Goal: Transaction & Acquisition: Purchase product/service

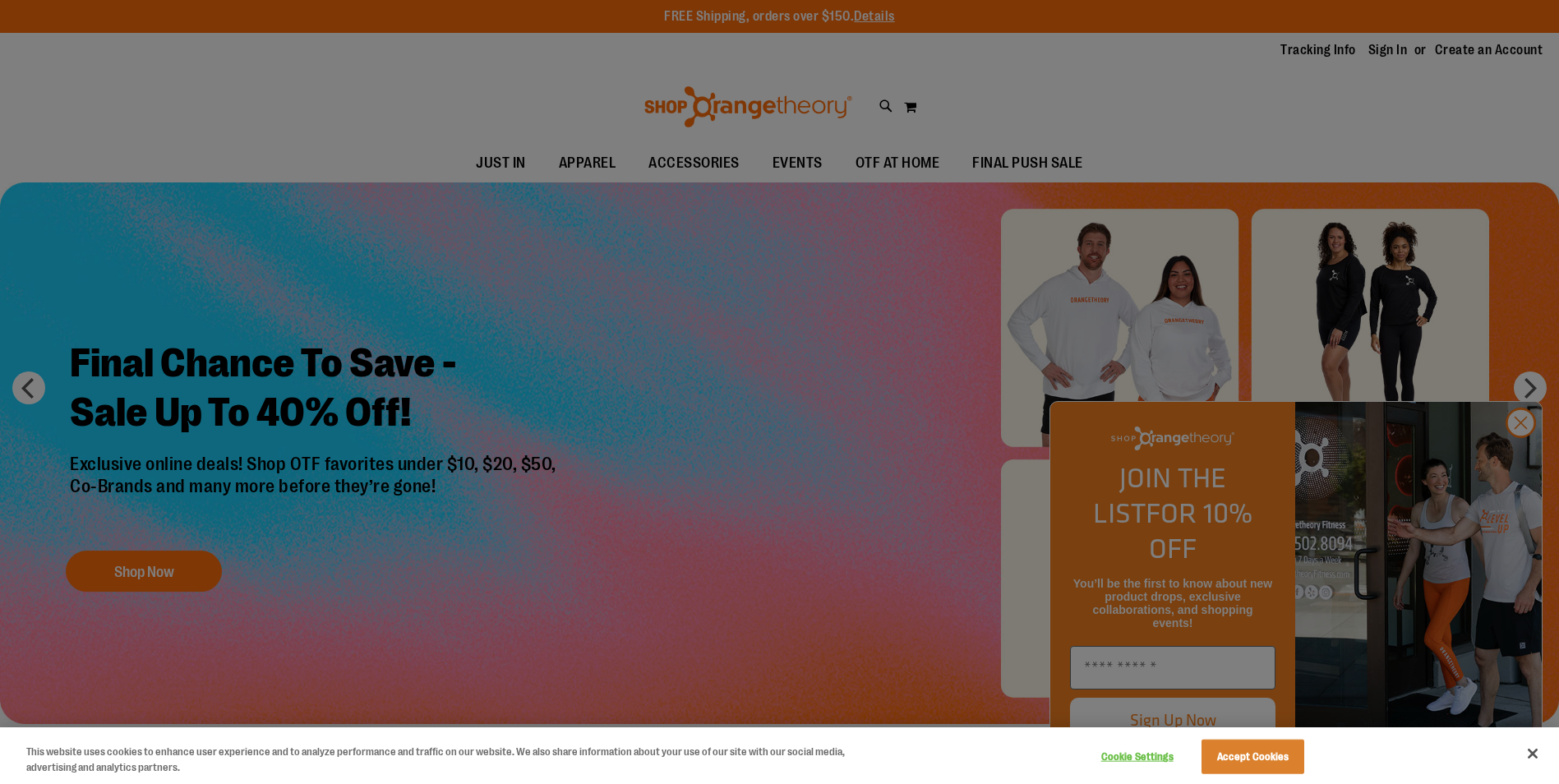
click at [885, 111] on div at bounding box center [779, 392] width 1559 height 784
click at [1525, 465] on div at bounding box center [779, 392] width 1559 height 784
click at [1523, 460] on div at bounding box center [779, 392] width 1559 height 784
click at [1534, 751] on button "Close" at bounding box center [1533, 754] width 36 height 36
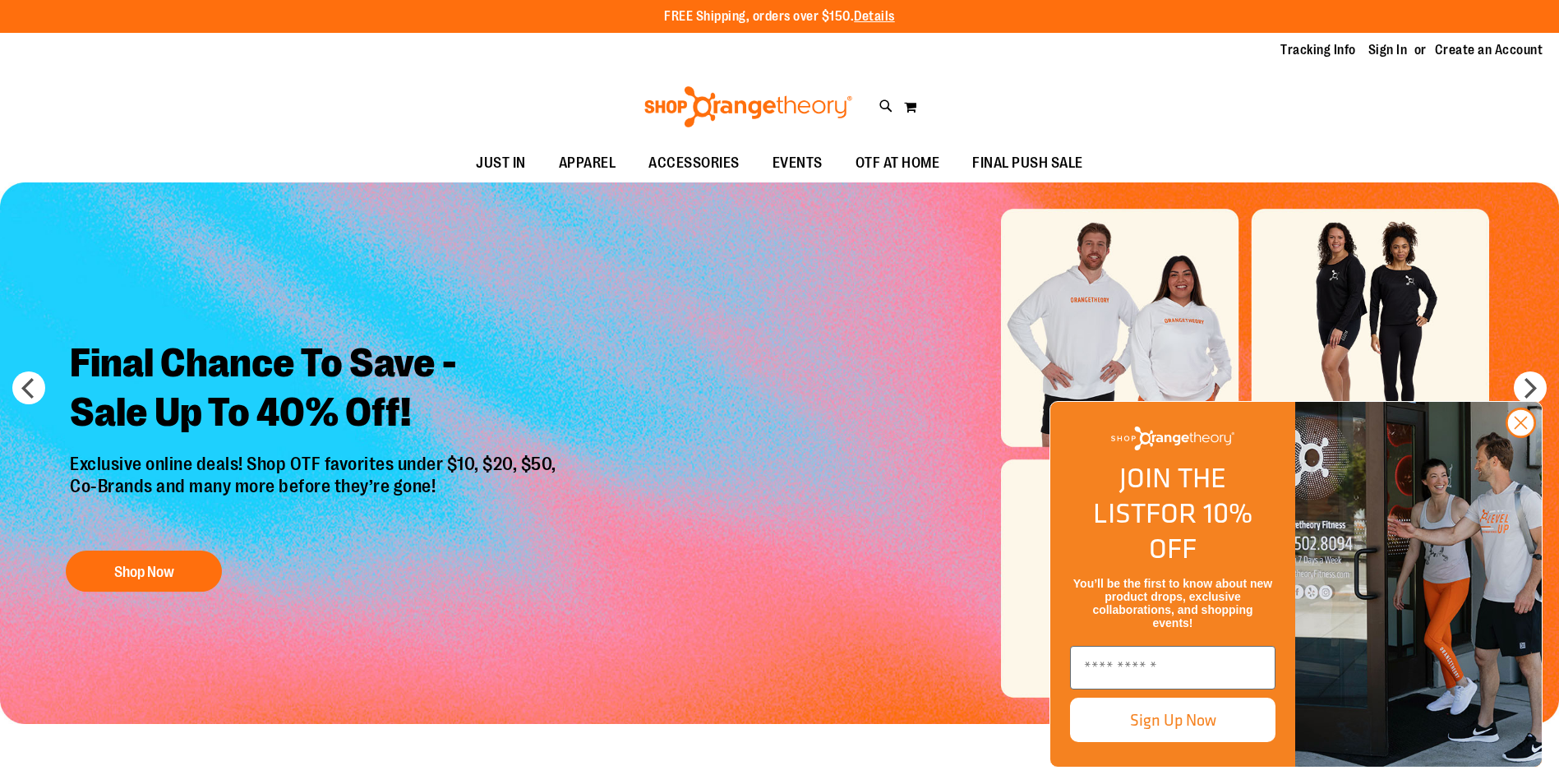
click at [875, 113] on div "Toggle Nav Search Popular Suggestions Advanced Search" at bounding box center [779, 107] width 1559 height 75
click at [883, 108] on icon at bounding box center [887, 107] width 14 height 19
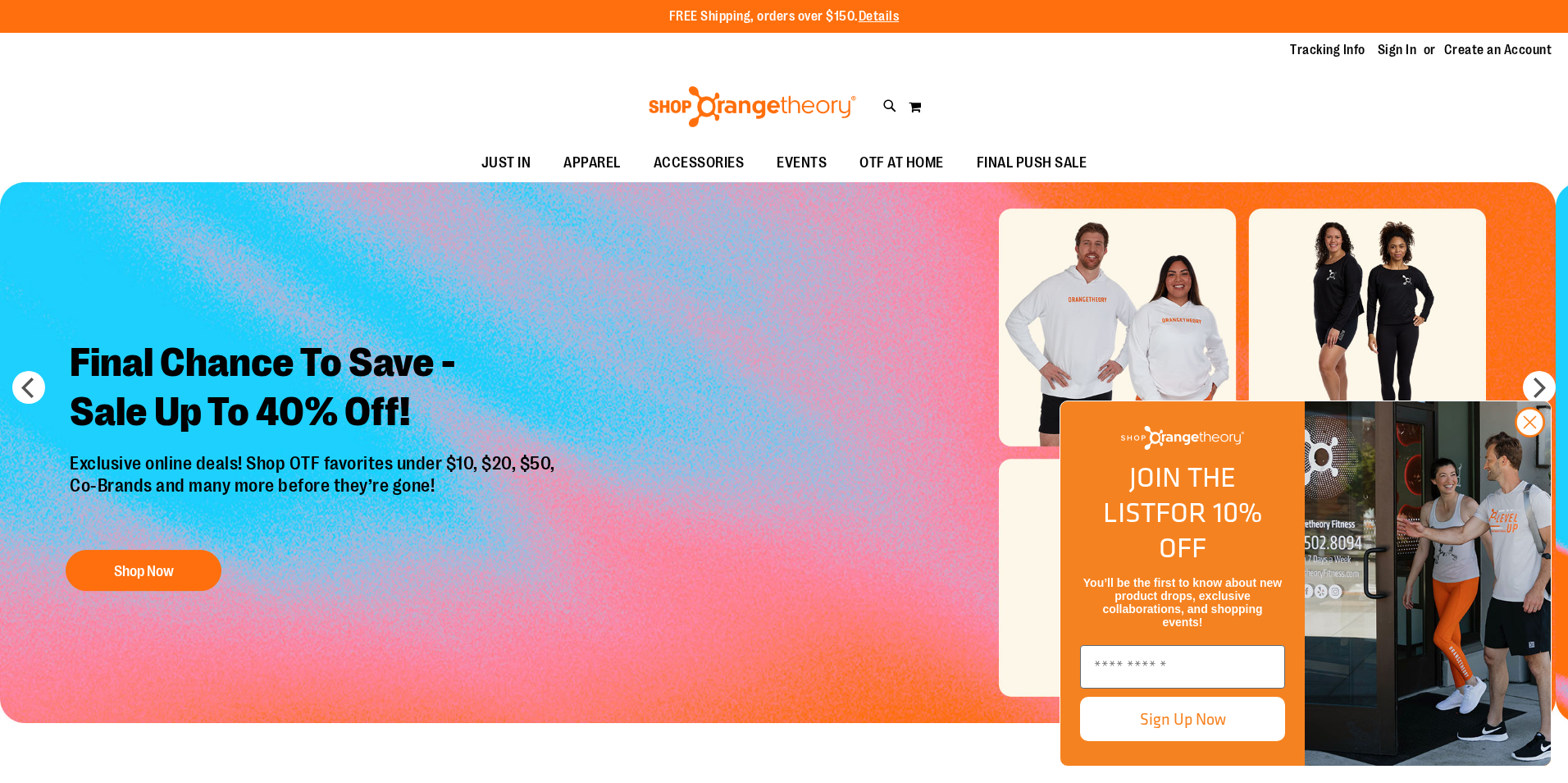
type input "*****"
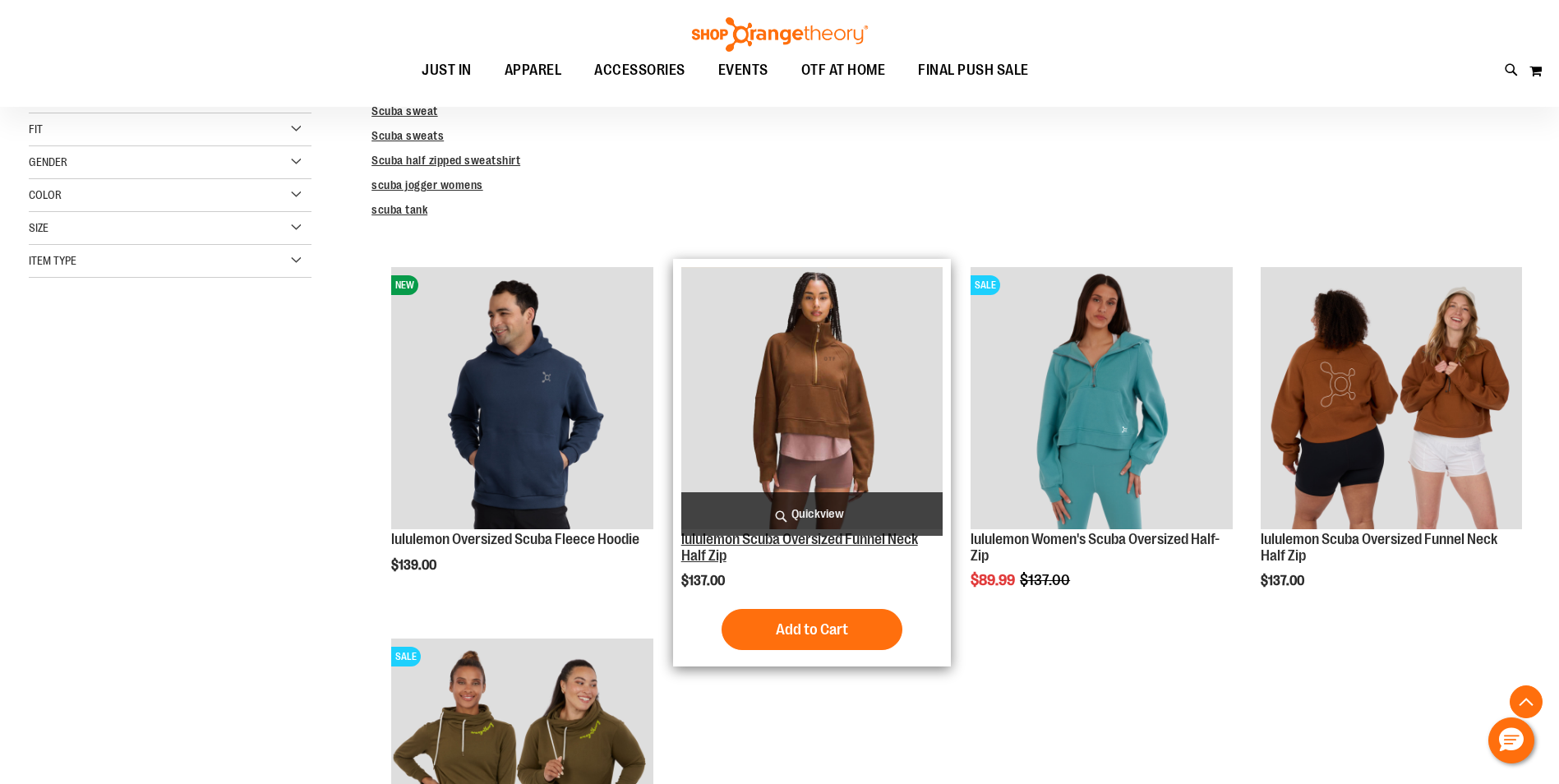
scroll to position [246, 0]
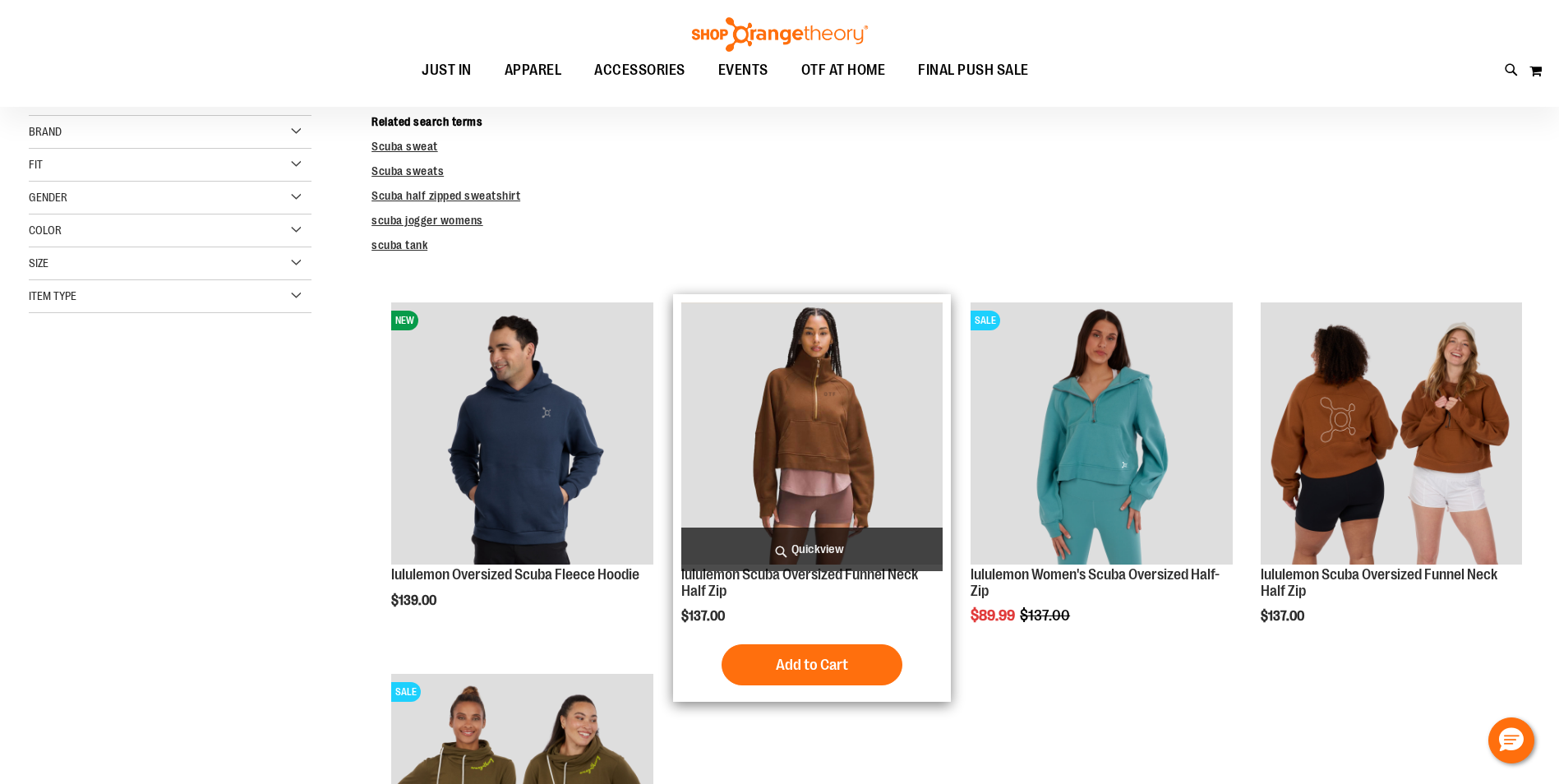
click at [806, 408] on img "product" at bounding box center [812, 433] width 262 height 262
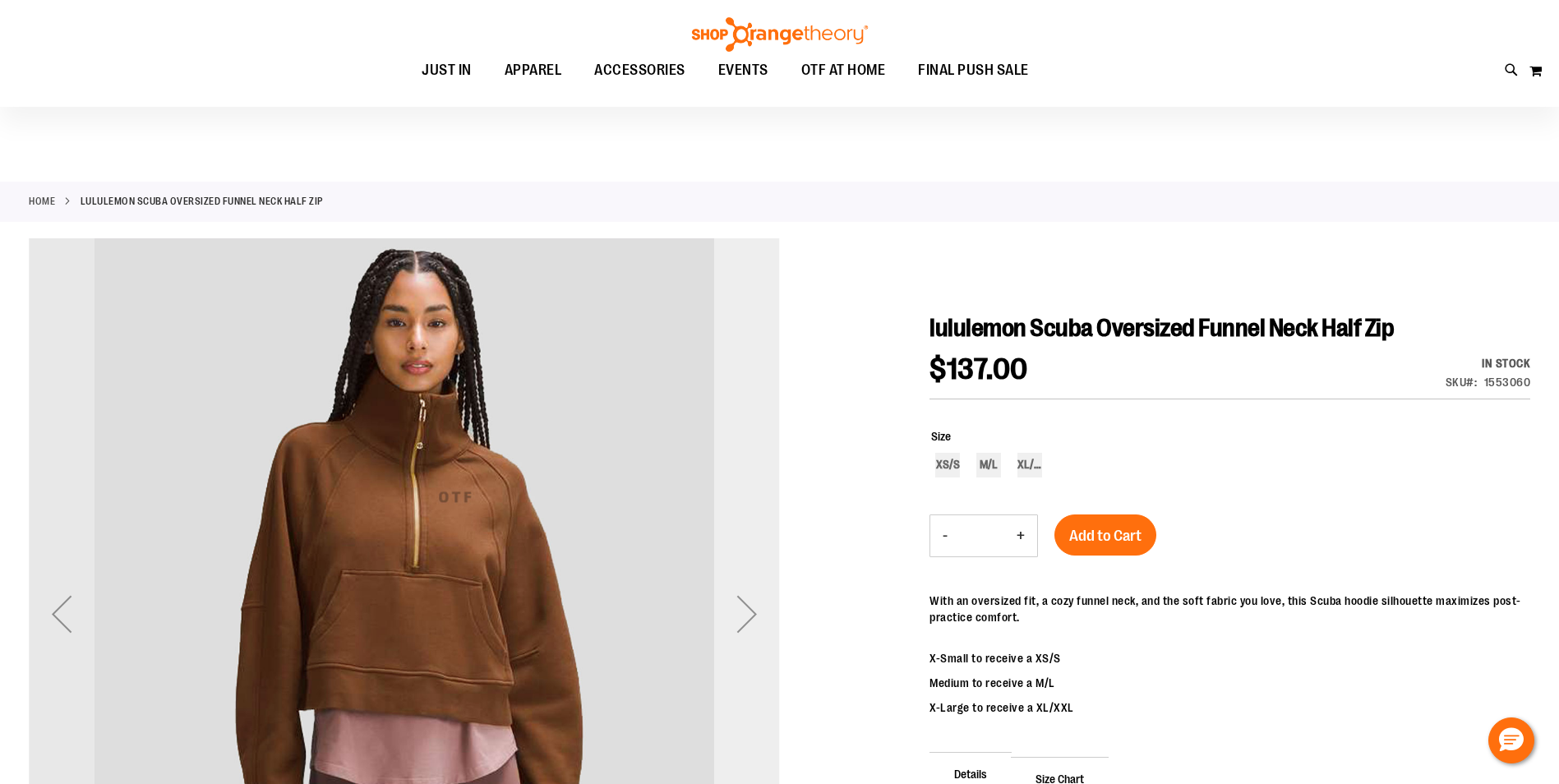
scroll to position [1, 0]
click at [756, 611] on div "Next" at bounding box center [747, 613] width 66 height 66
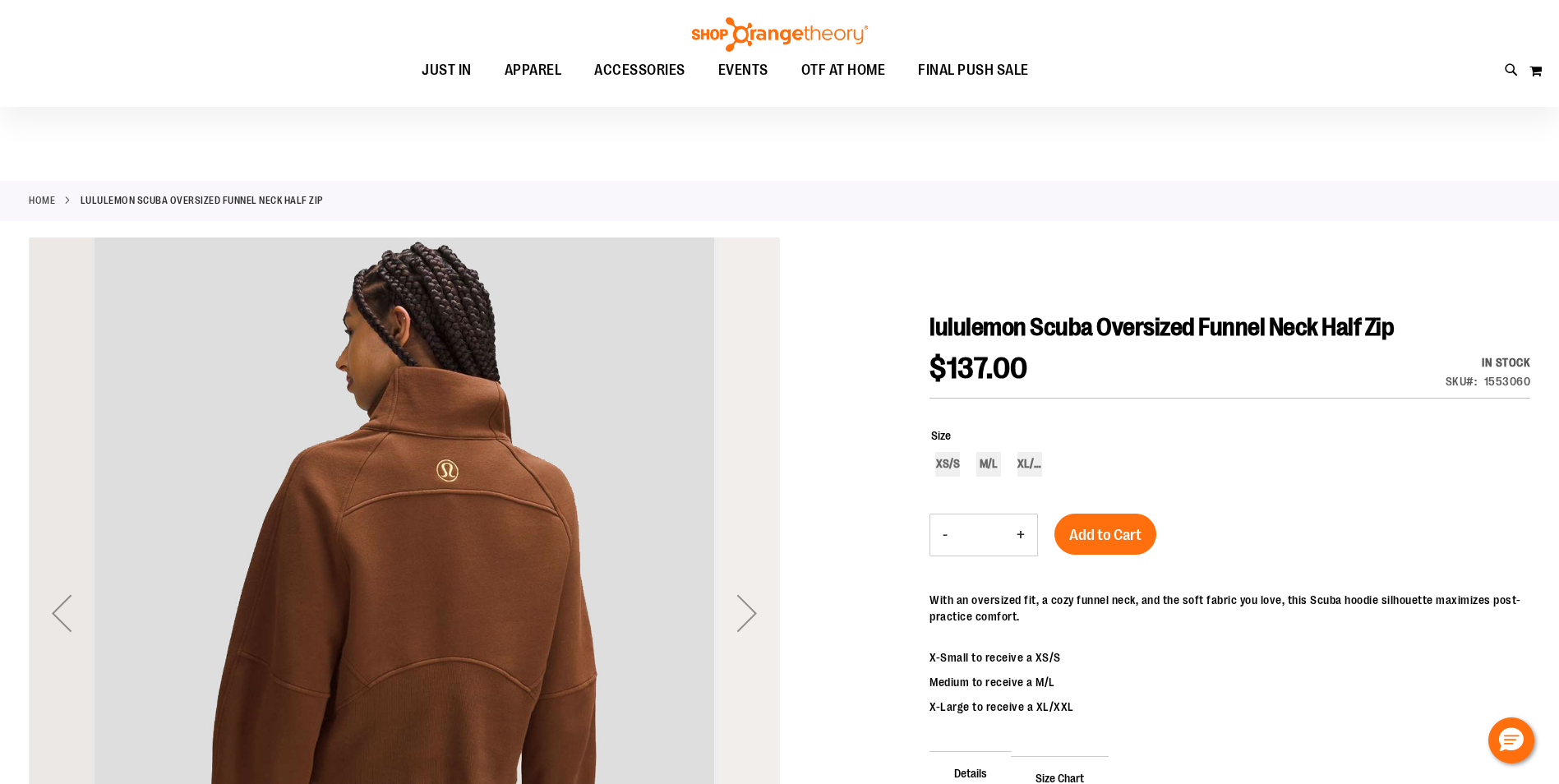
click at [756, 611] on div "Next" at bounding box center [747, 613] width 66 height 66
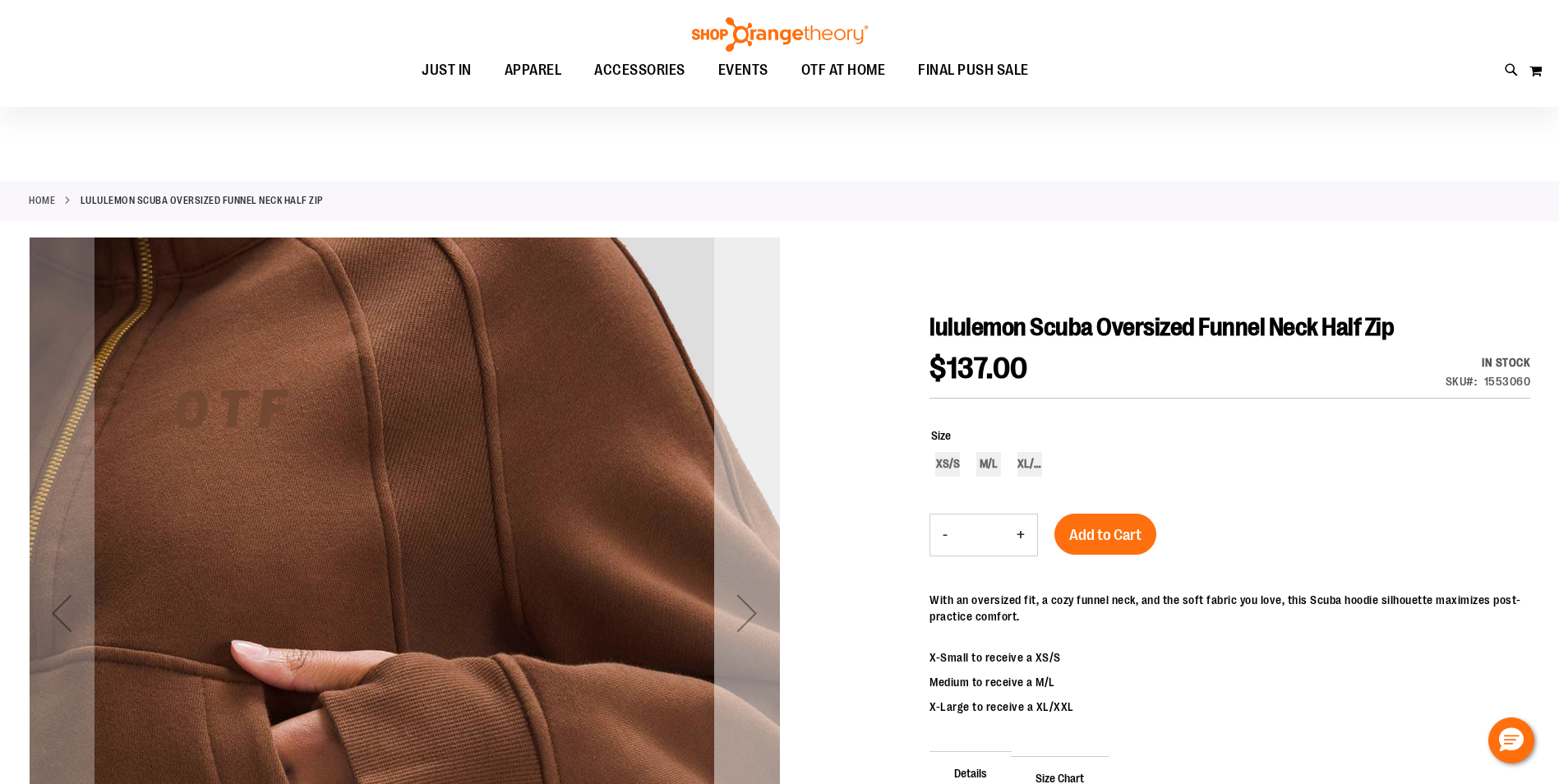
click at [756, 611] on div "Next" at bounding box center [747, 613] width 66 height 66
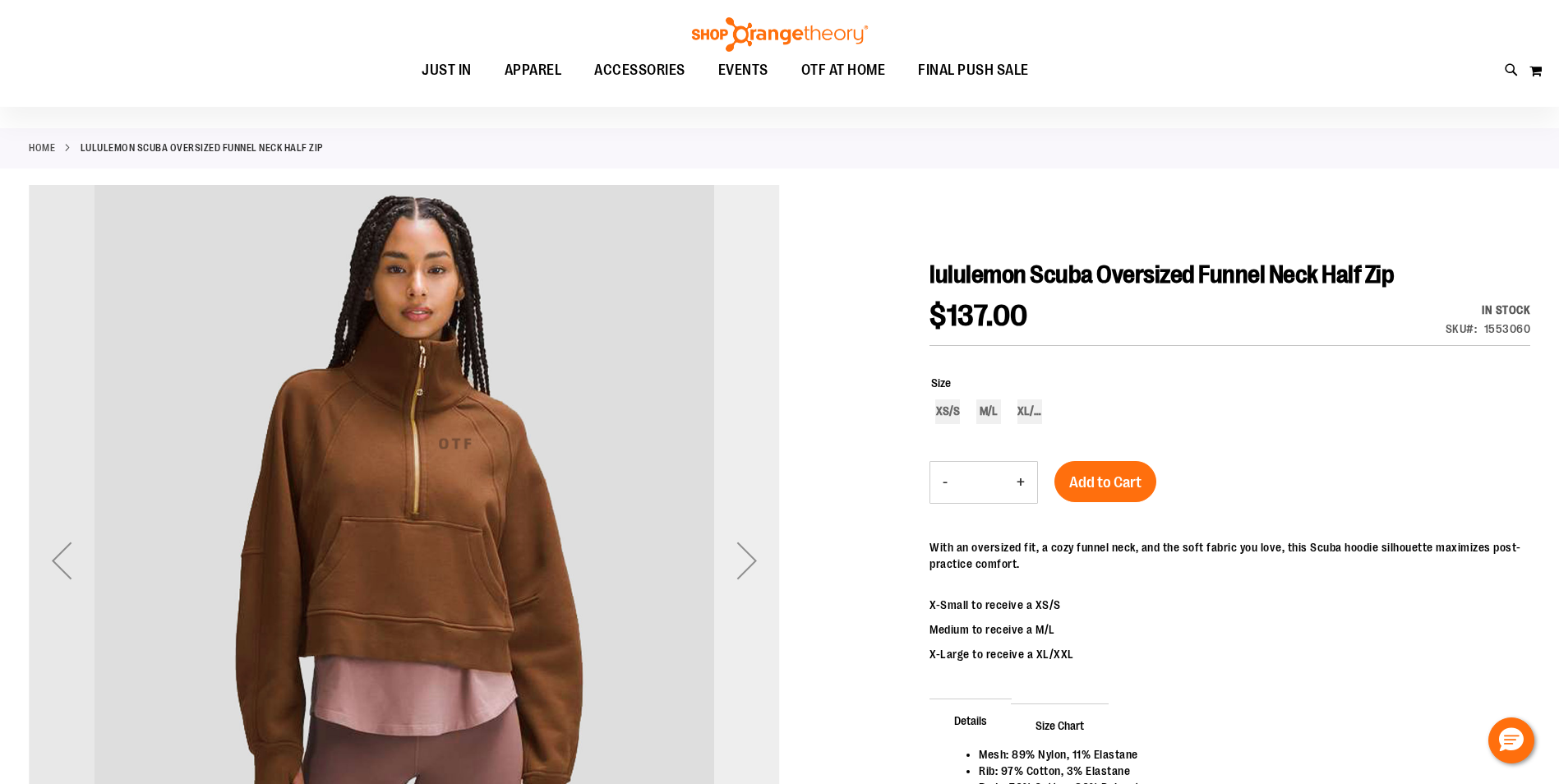
scroll to position [83, 0]
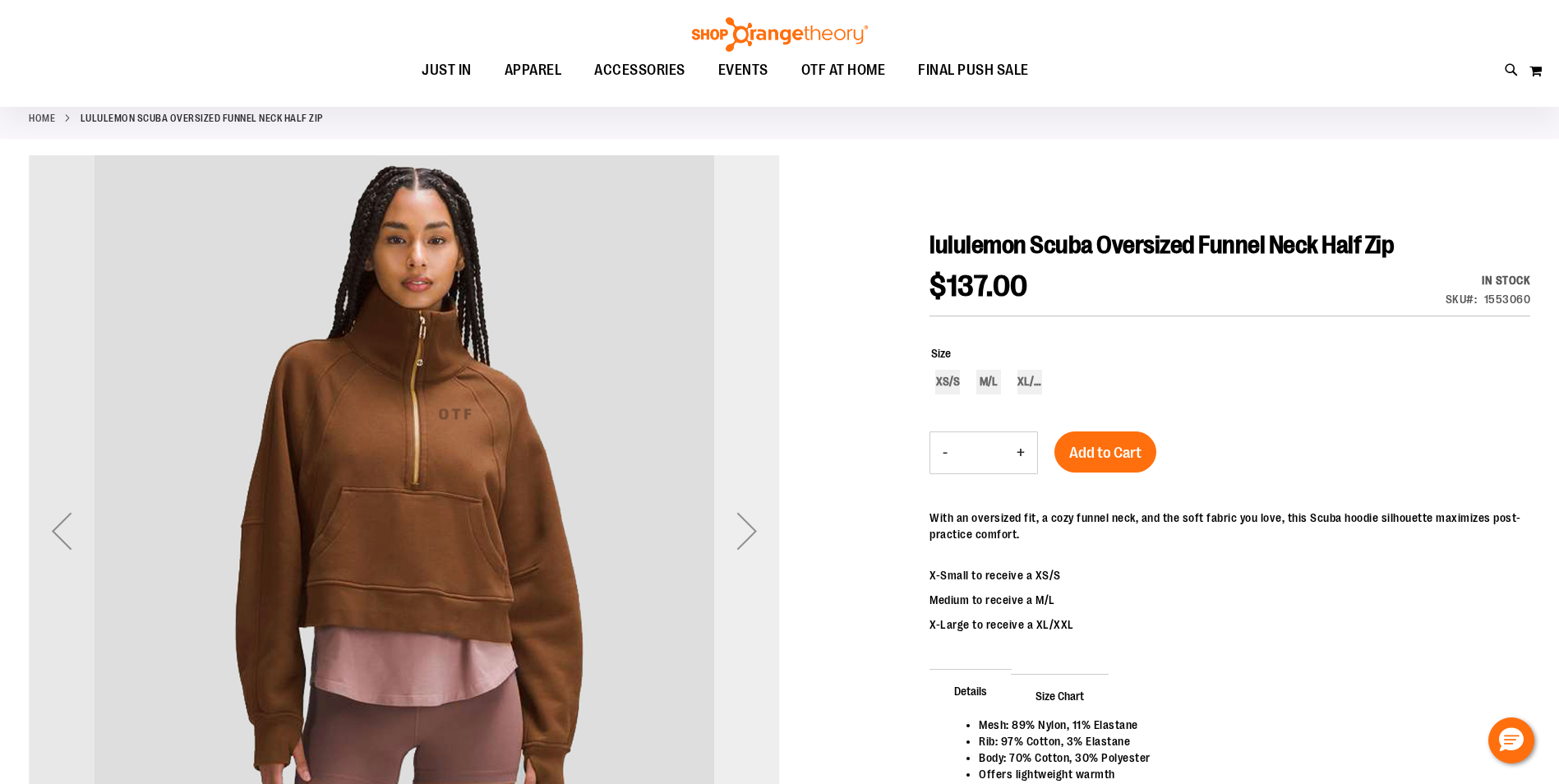
click at [744, 525] on div "Next" at bounding box center [747, 531] width 66 height 66
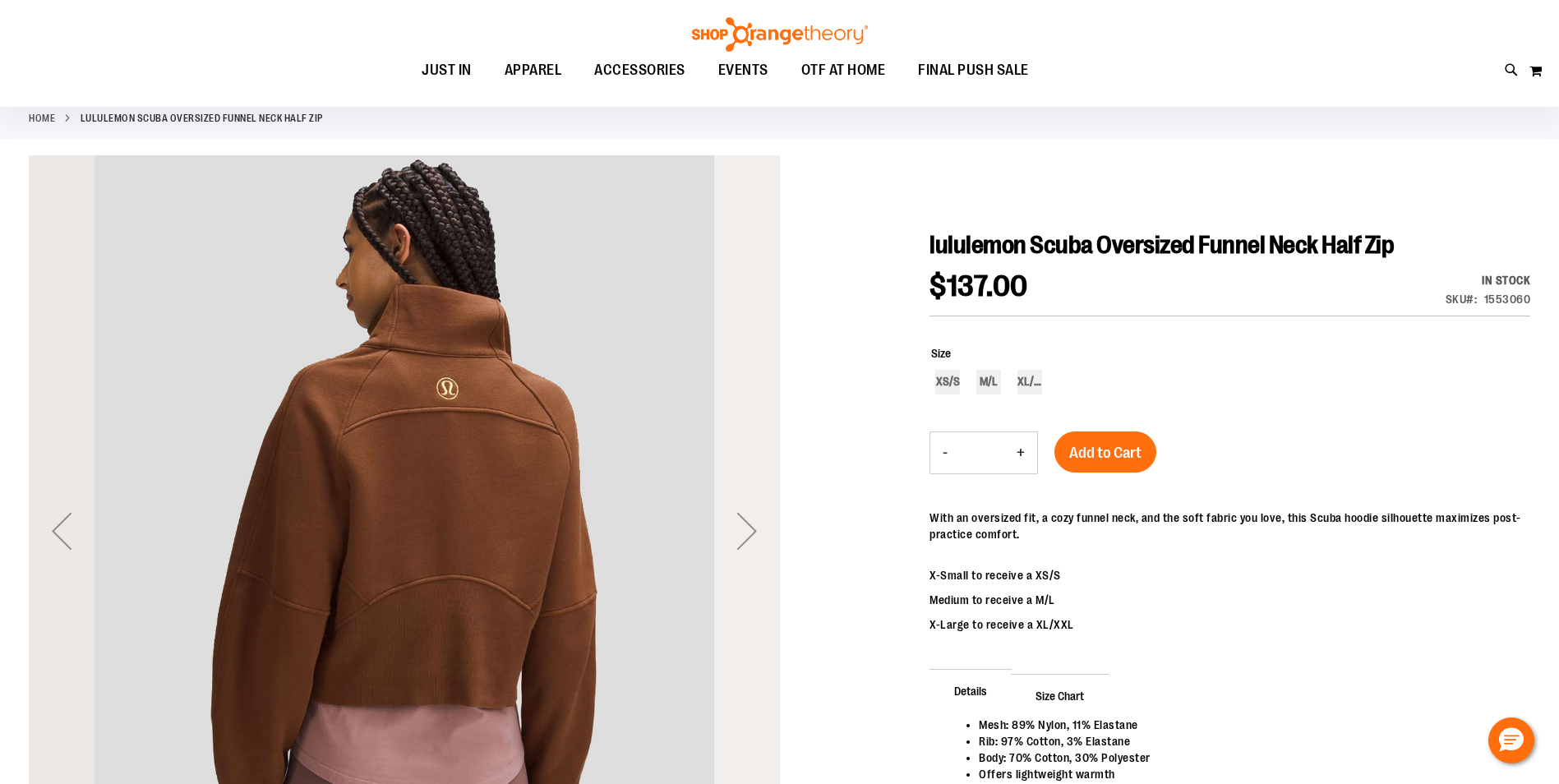
click at [744, 525] on div "Next" at bounding box center [747, 531] width 66 height 66
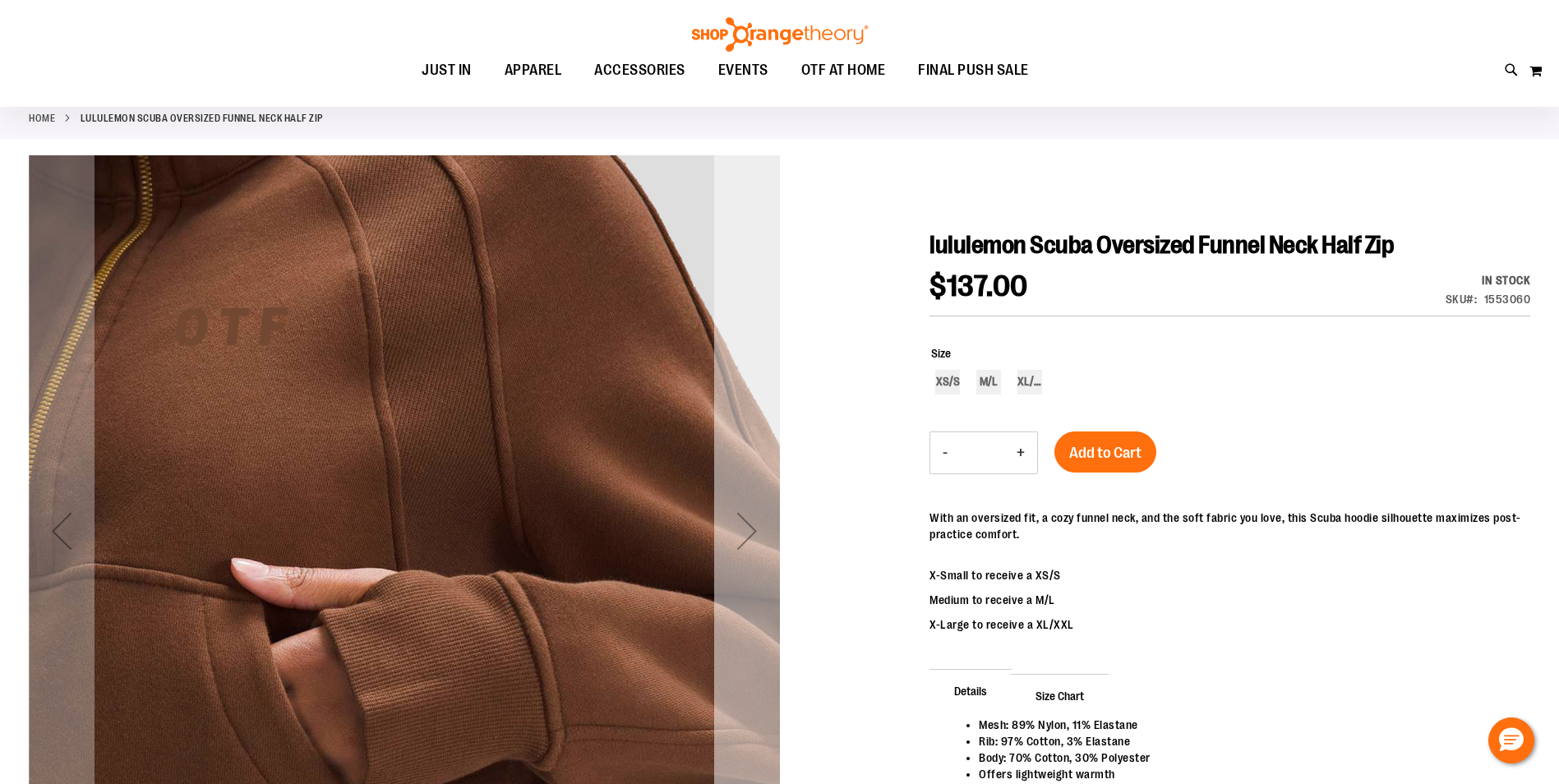
click at [744, 525] on div "Next" at bounding box center [747, 531] width 66 height 66
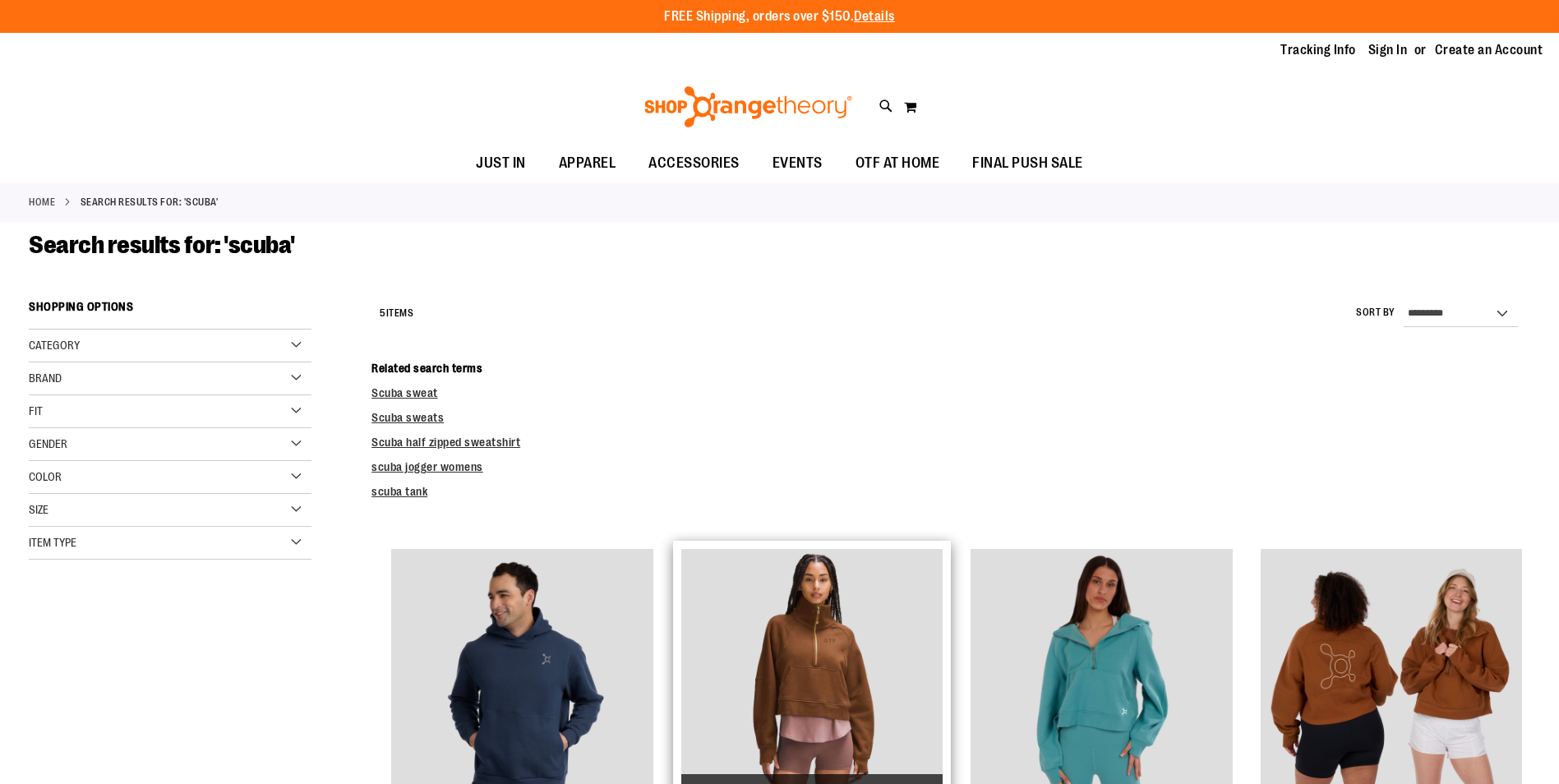
scroll to position [247, 0]
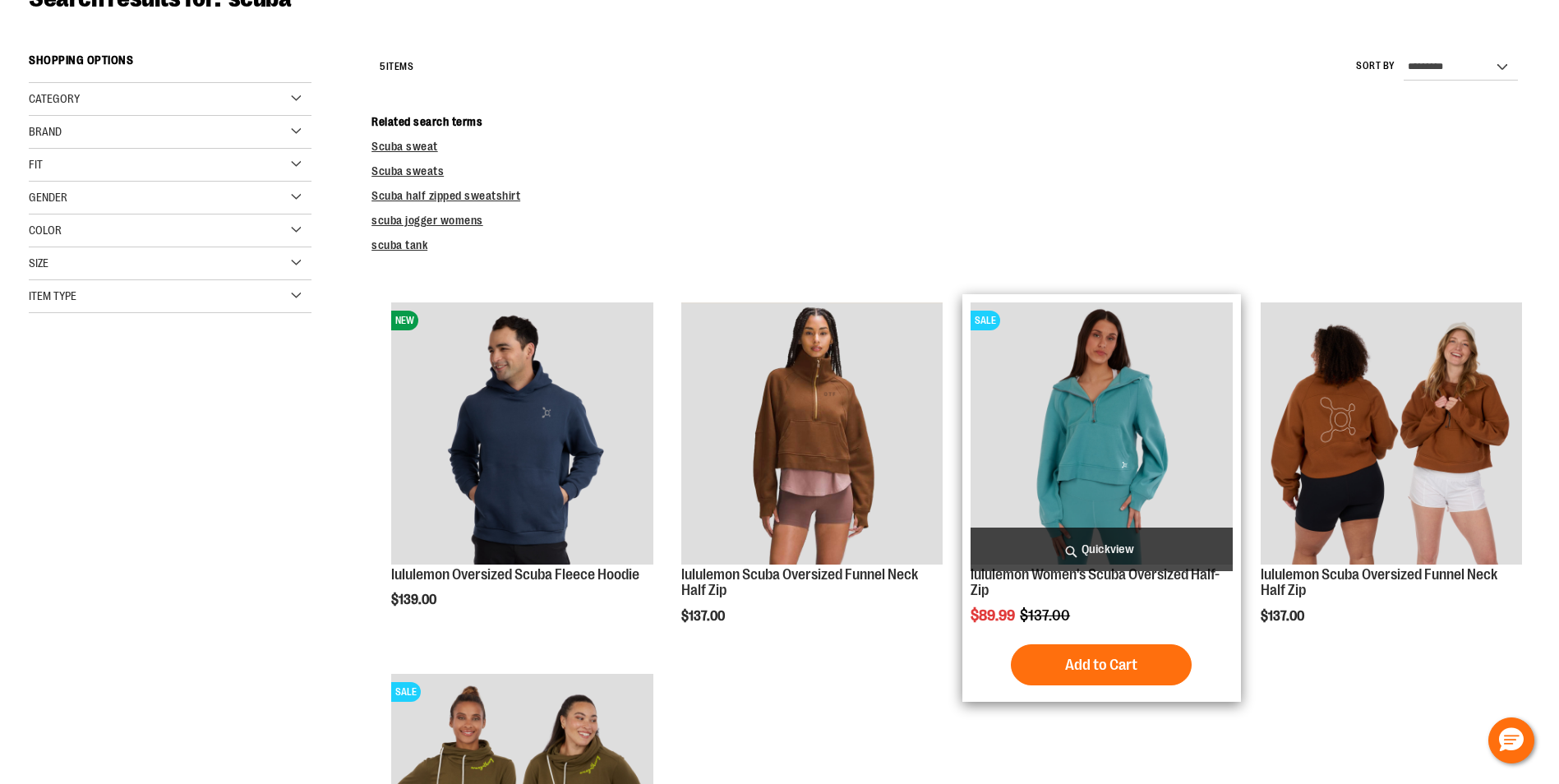
click at [1106, 429] on img "product" at bounding box center [1101, 433] width 262 height 262
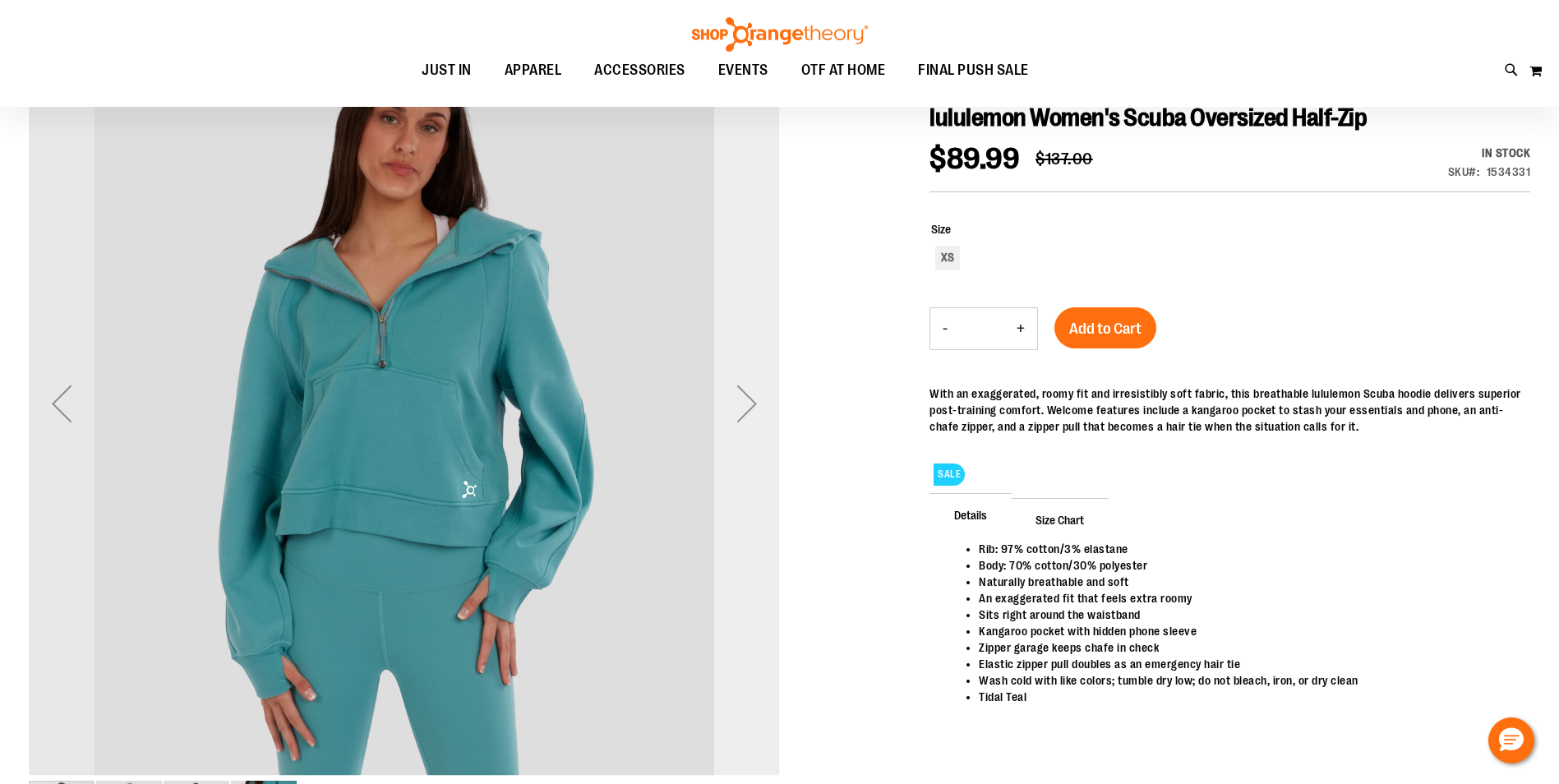
scroll to position [246, 0]
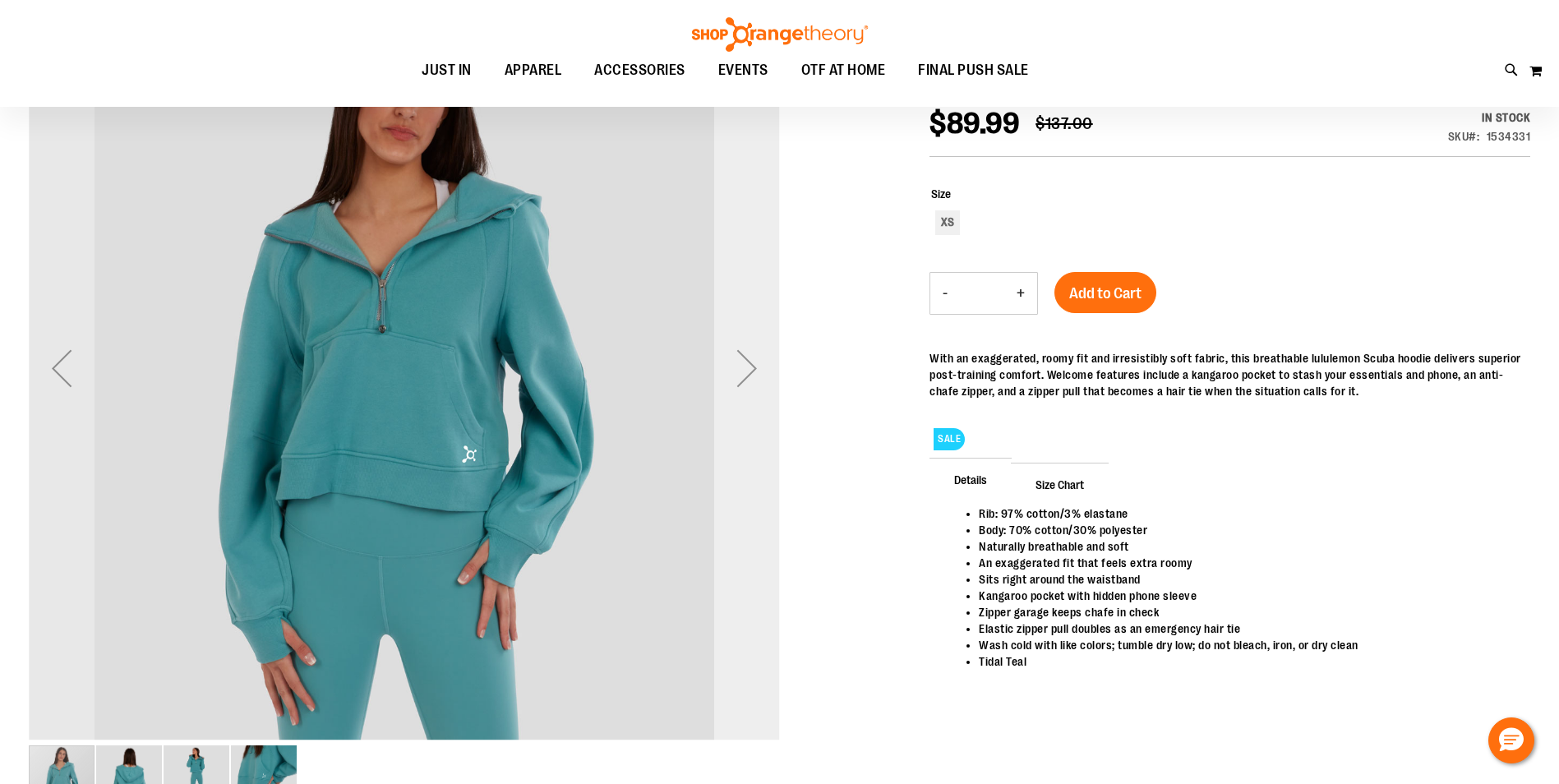
click at [738, 367] on div "Next" at bounding box center [747, 368] width 66 height 66
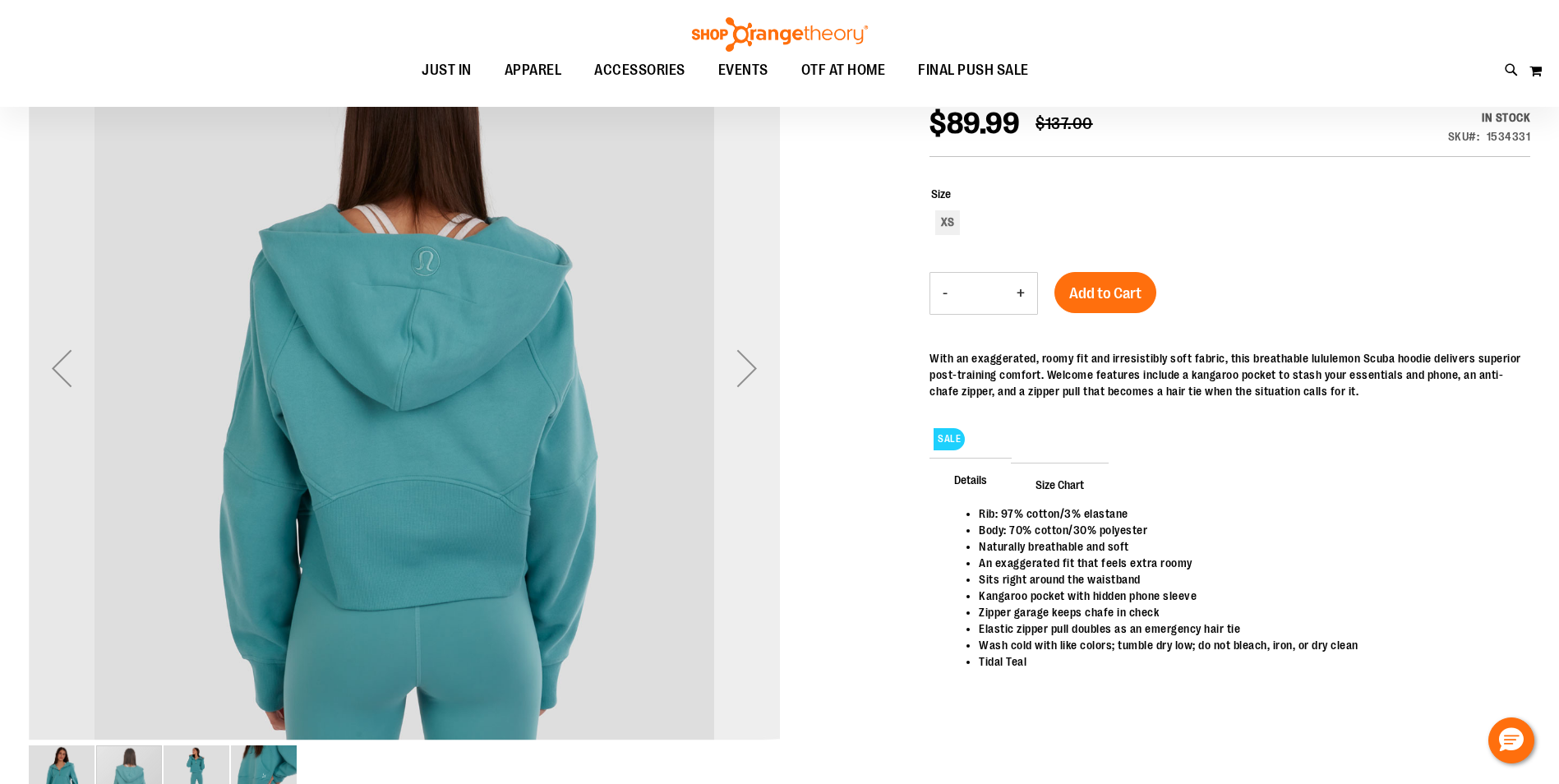
click at [738, 367] on div "Next" at bounding box center [747, 368] width 66 height 66
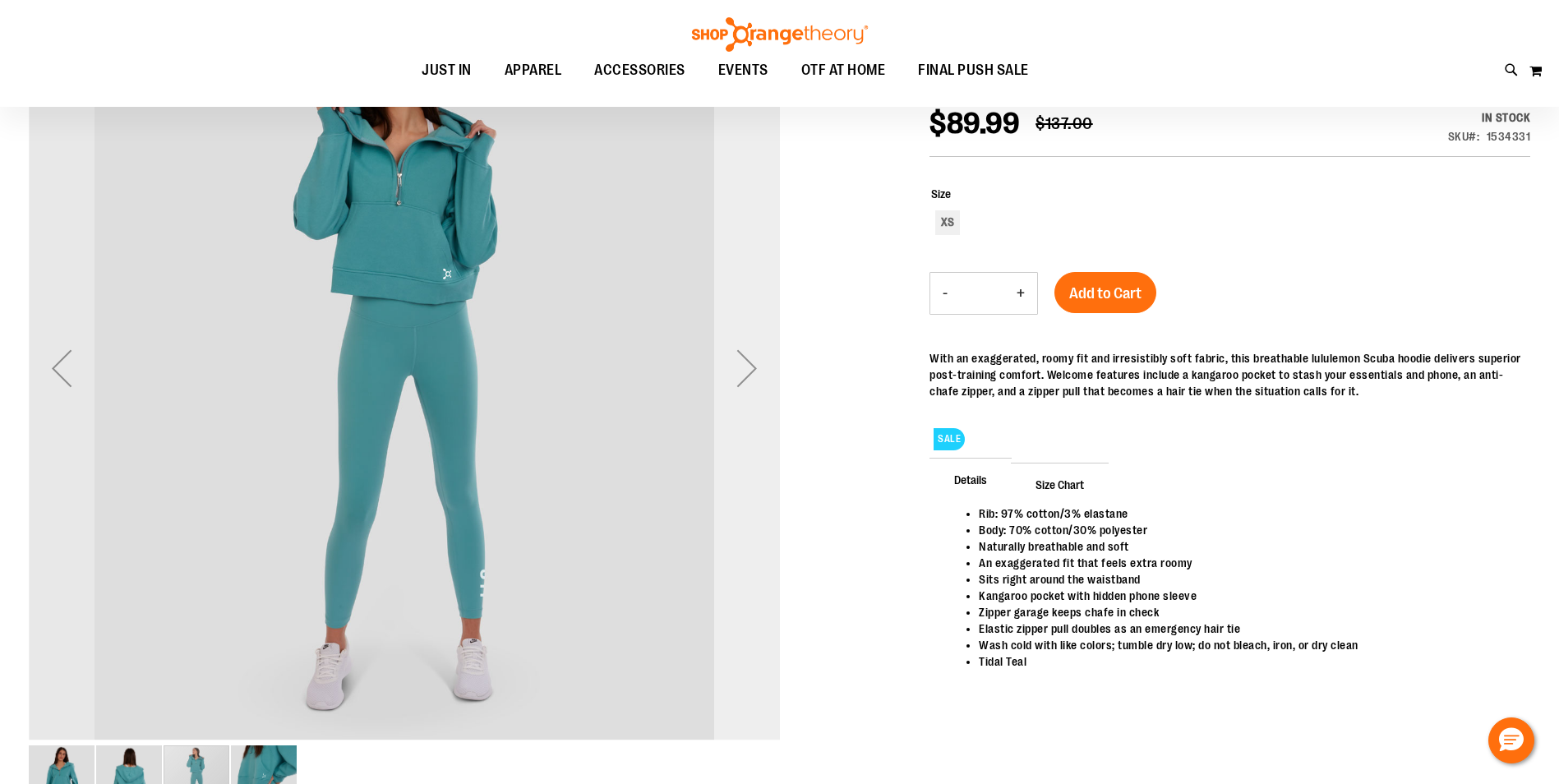
click at [738, 367] on div "Next" at bounding box center [747, 368] width 66 height 66
